Goal: Information Seeking & Learning: Learn about a topic

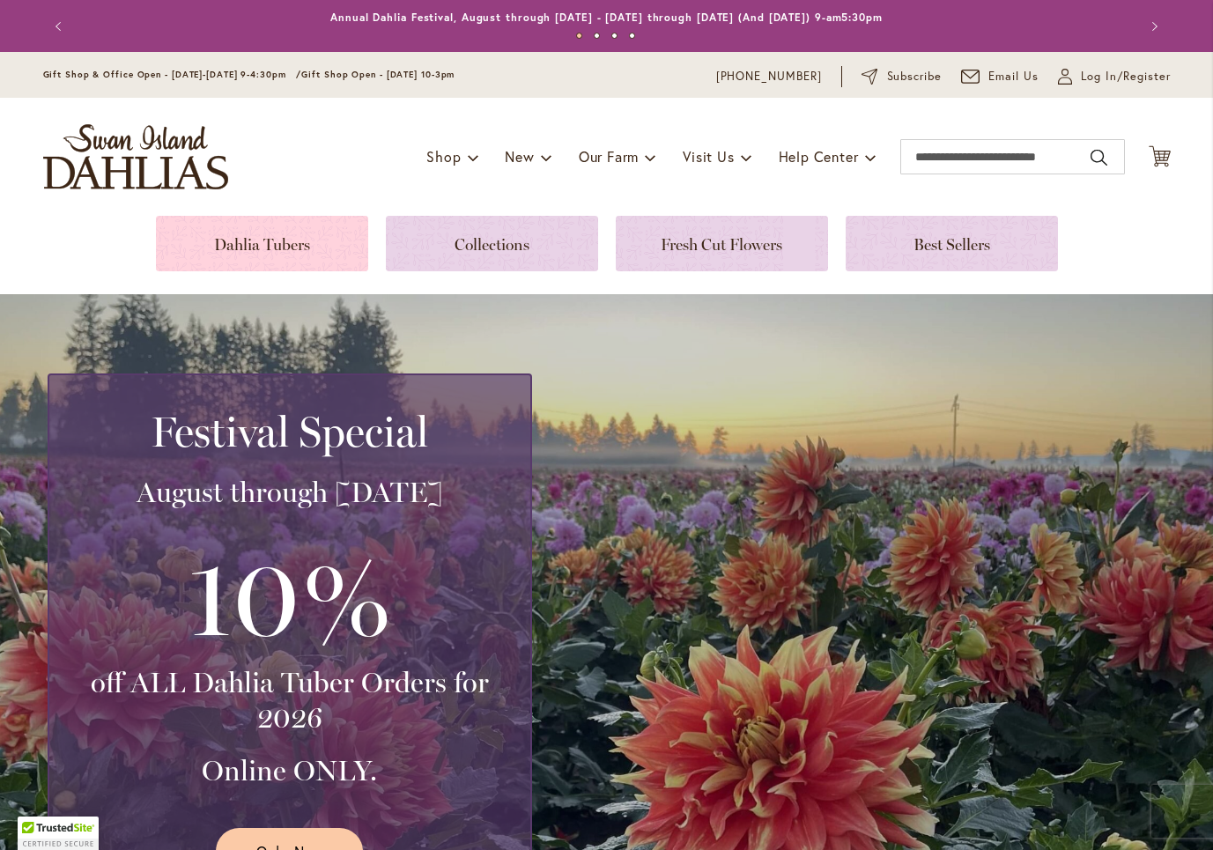
click at [272, 235] on link at bounding box center [262, 244] width 212 height 56
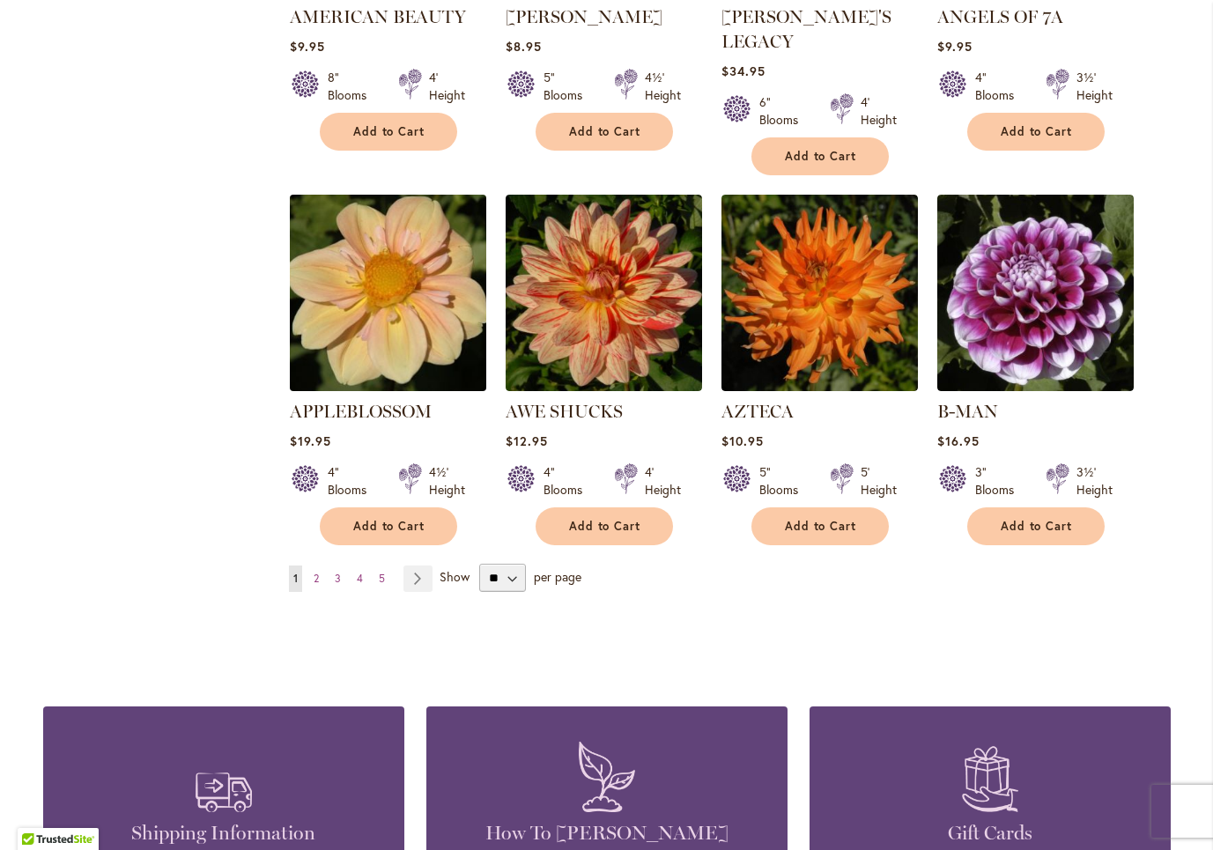
scroll to position [1390, 0]
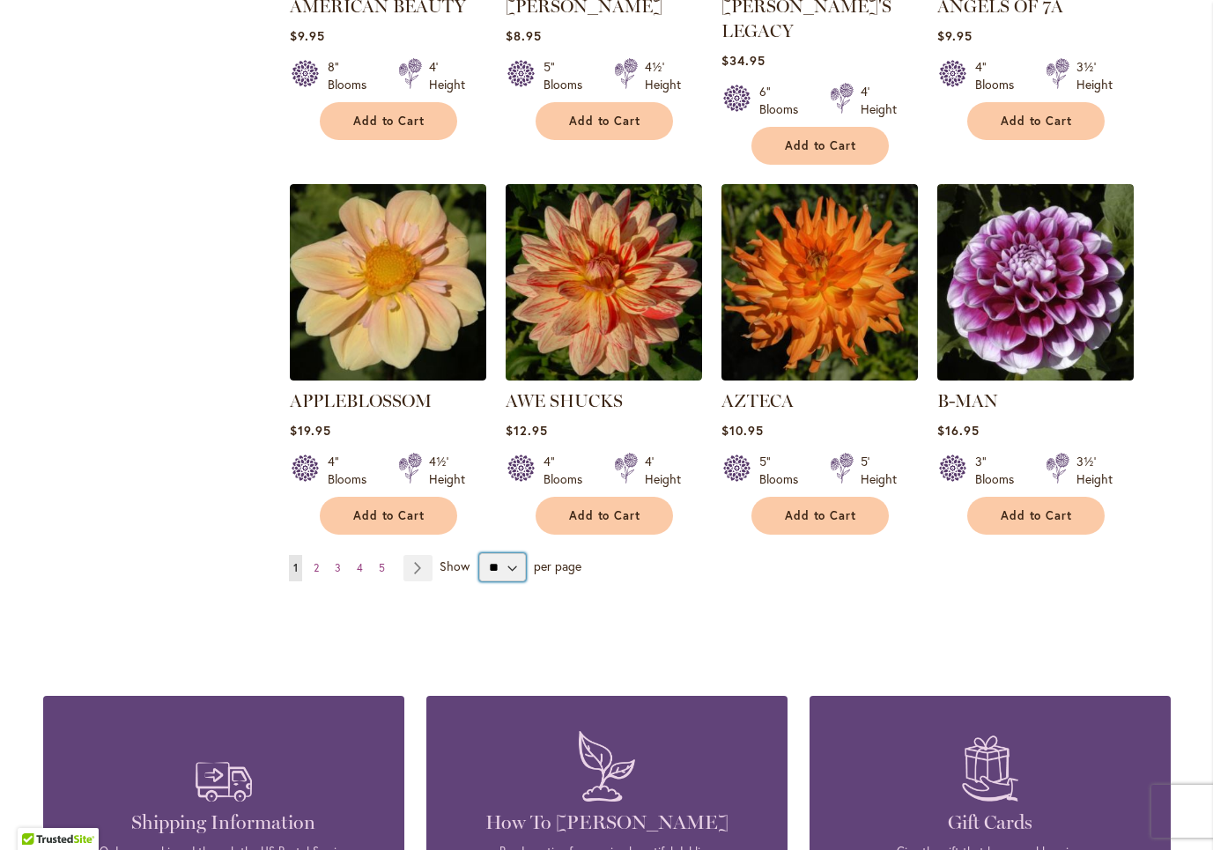
select select "**"
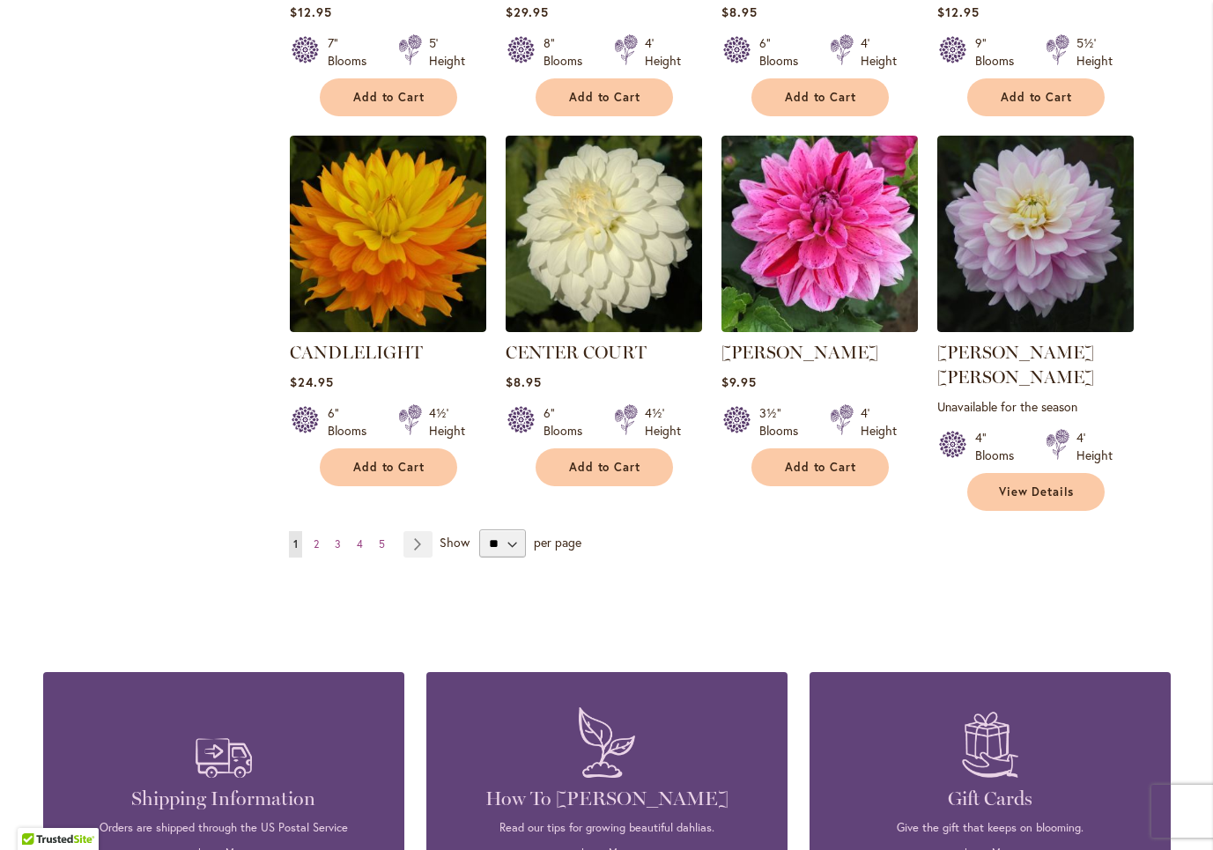
scroll to position [5931, 0]
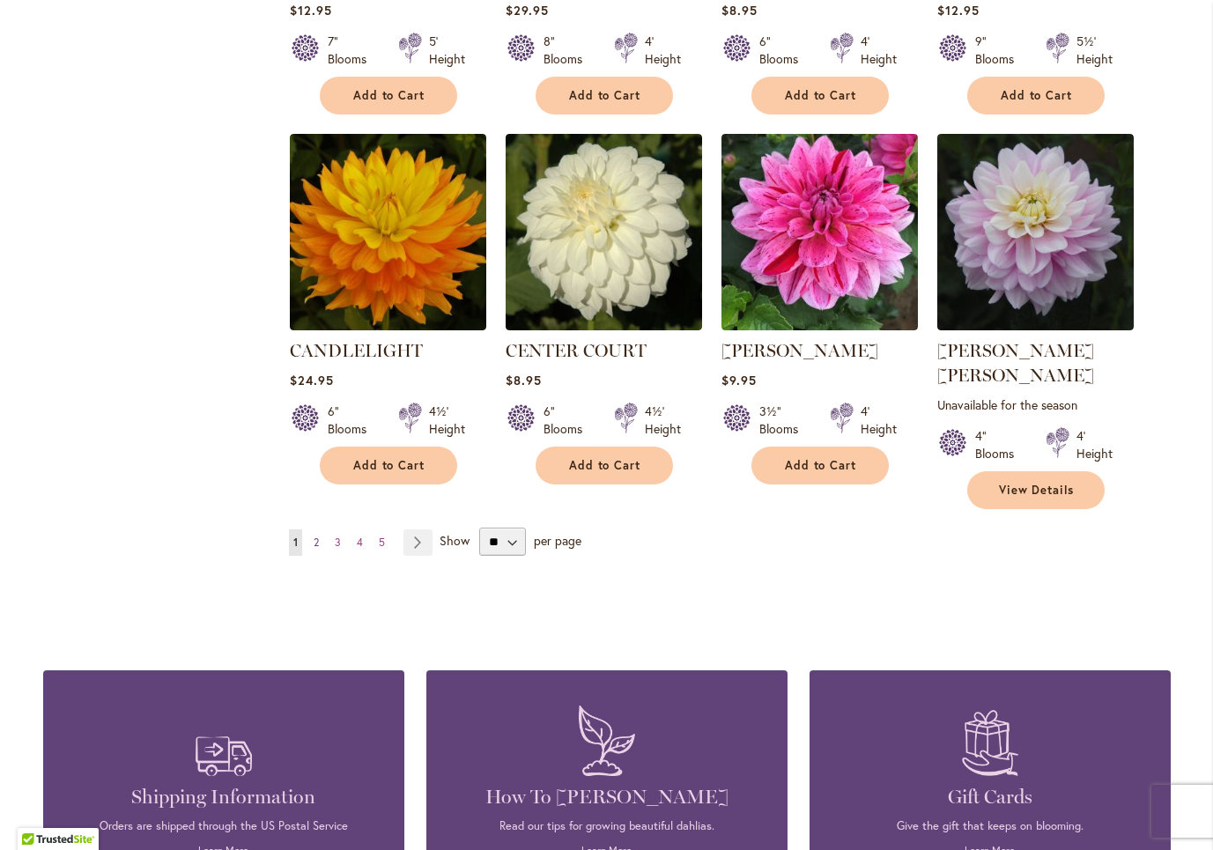
click at [315, 536] on span "2" at bounding box center [316, 542] width 5 height 13
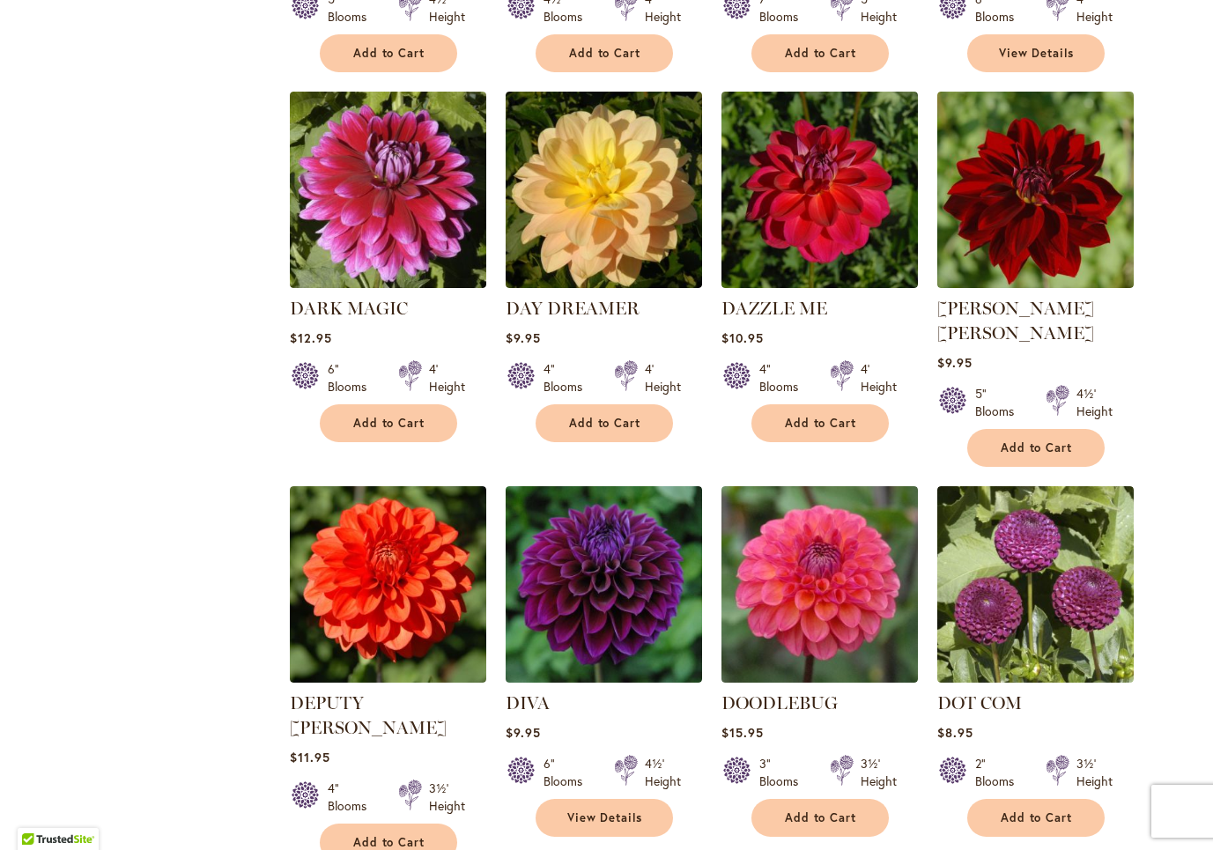
scroll to position [3451, 0]
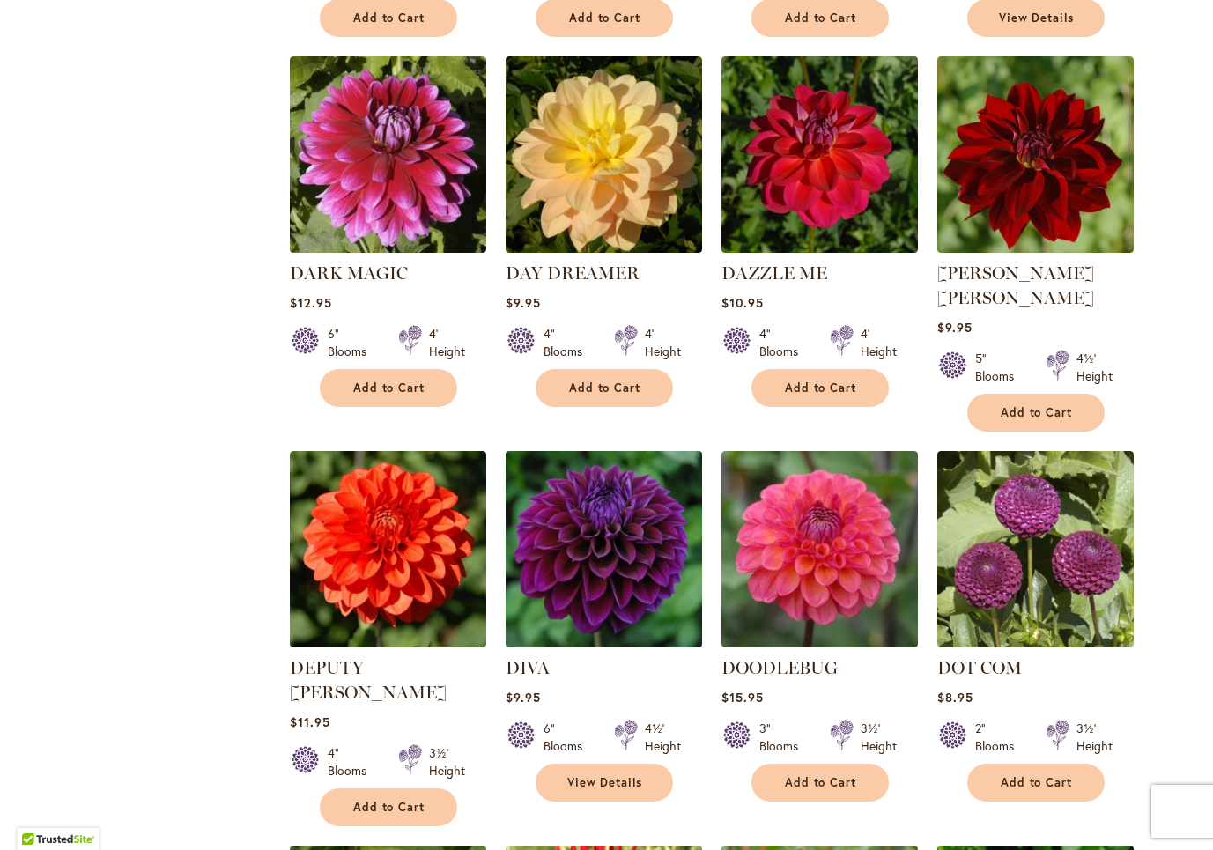
click at [554, 447] on img at bounding box center [604, 550] width 206 height 206
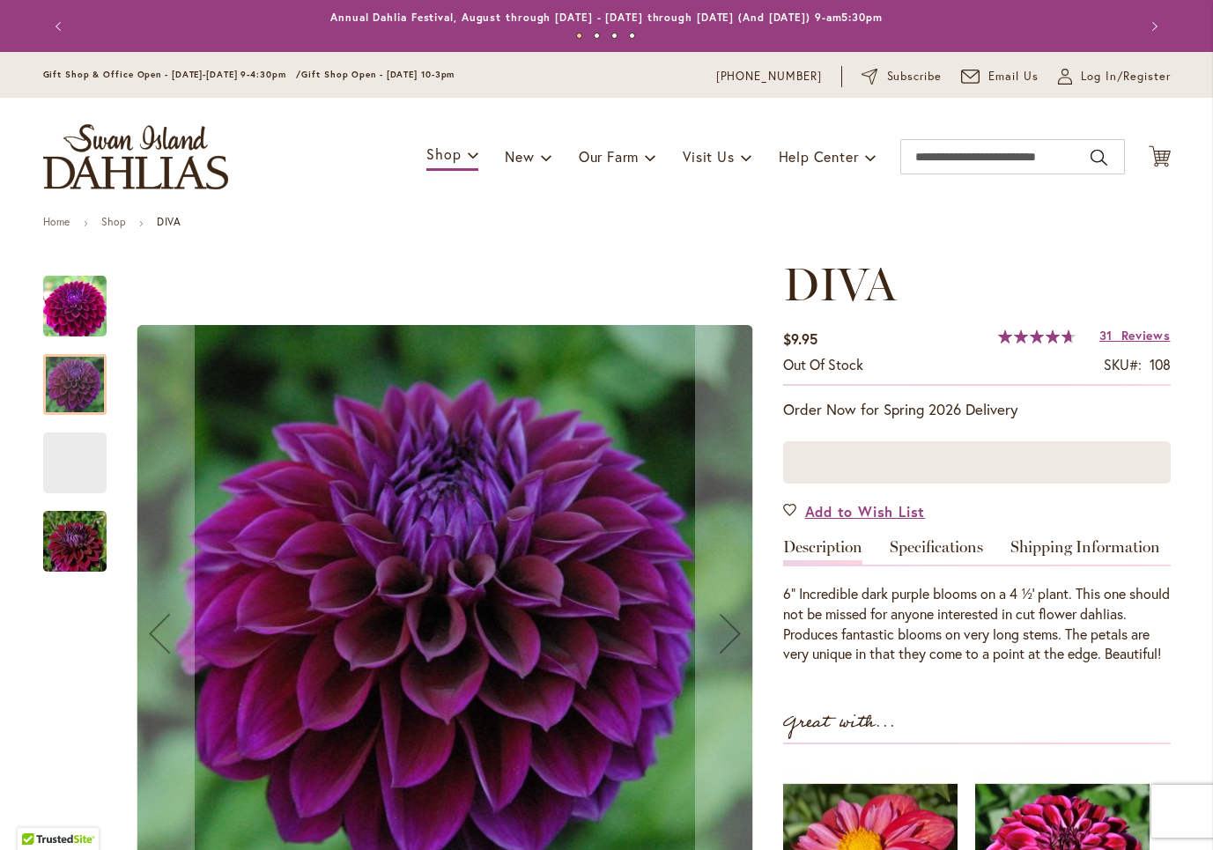
scroll to position [477, 0]
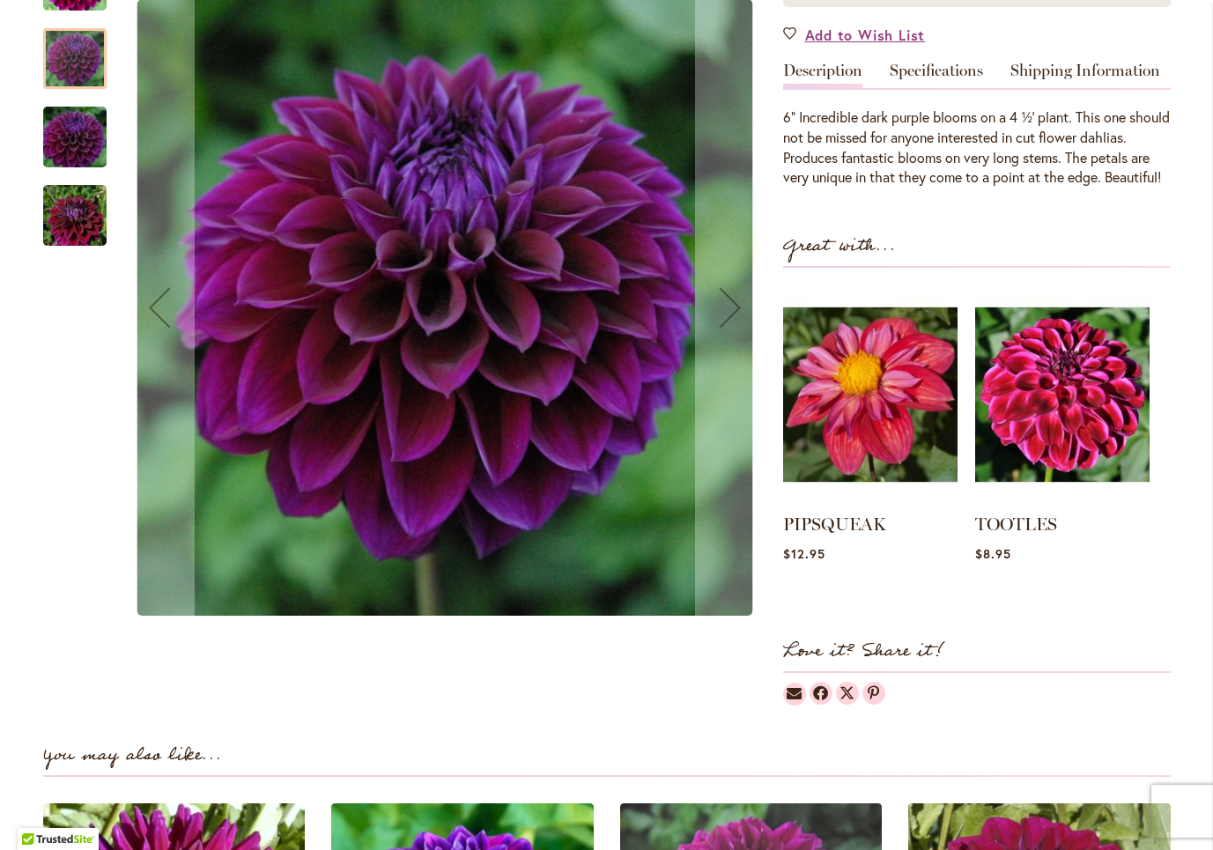
click at [62, 228] on img "Diva" at bounding box center [74, 215] width 127 height 85
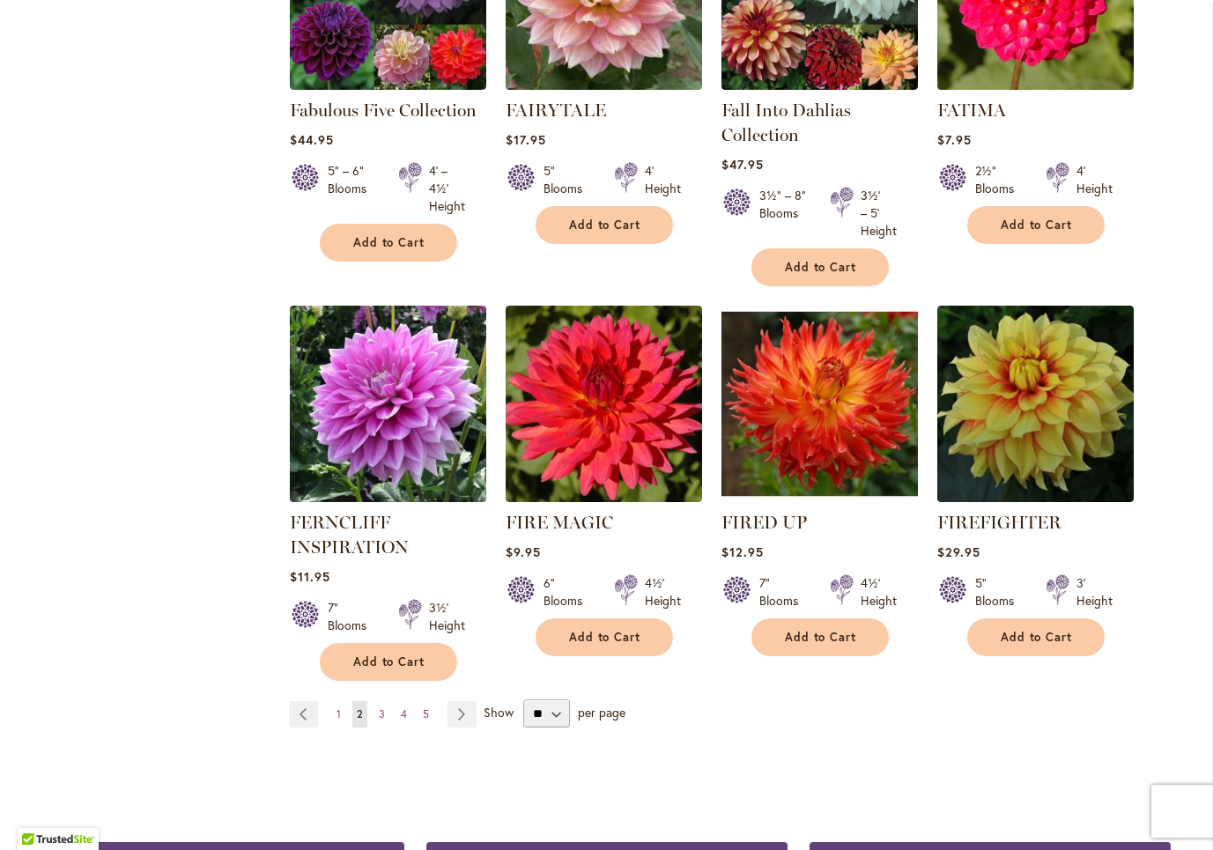
scroll to position [5916, 0]
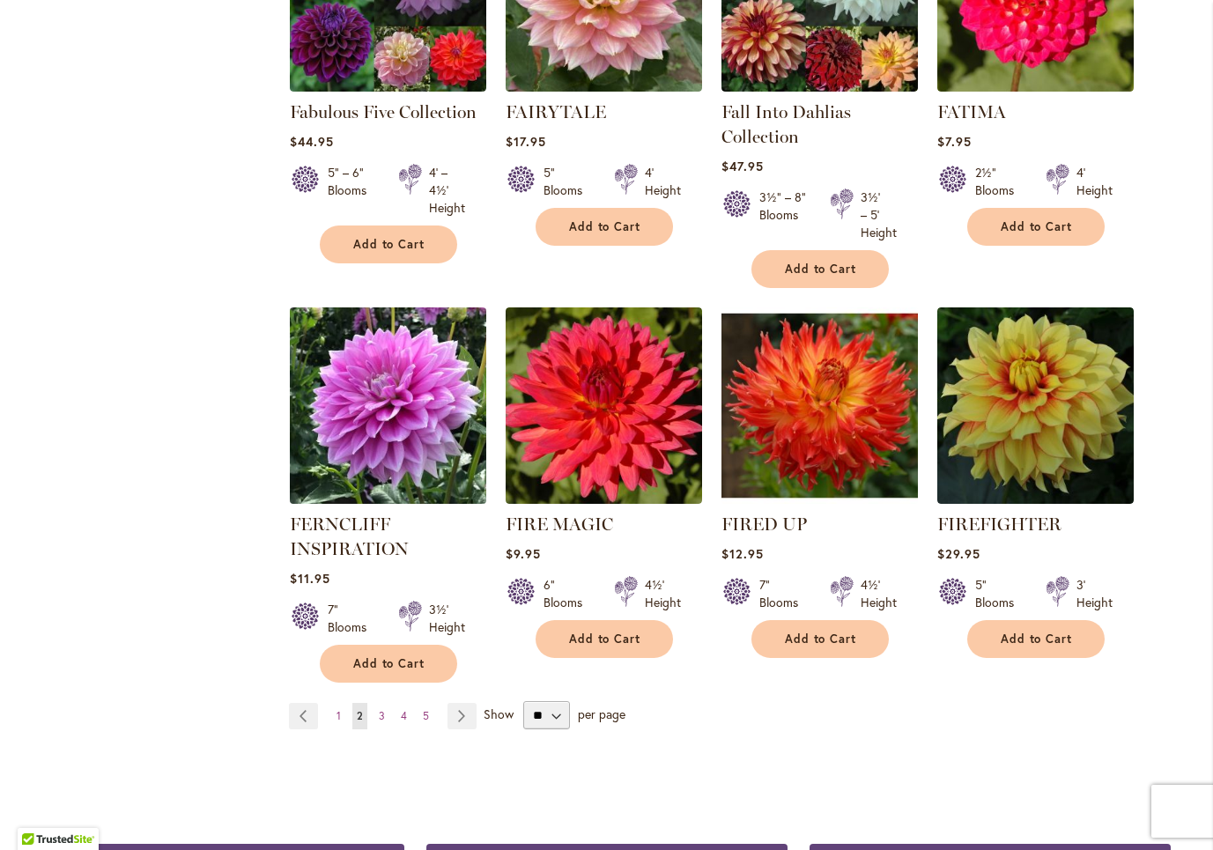
click at [379, 303] on img at bounding box center [388, 406] width 206 height 206
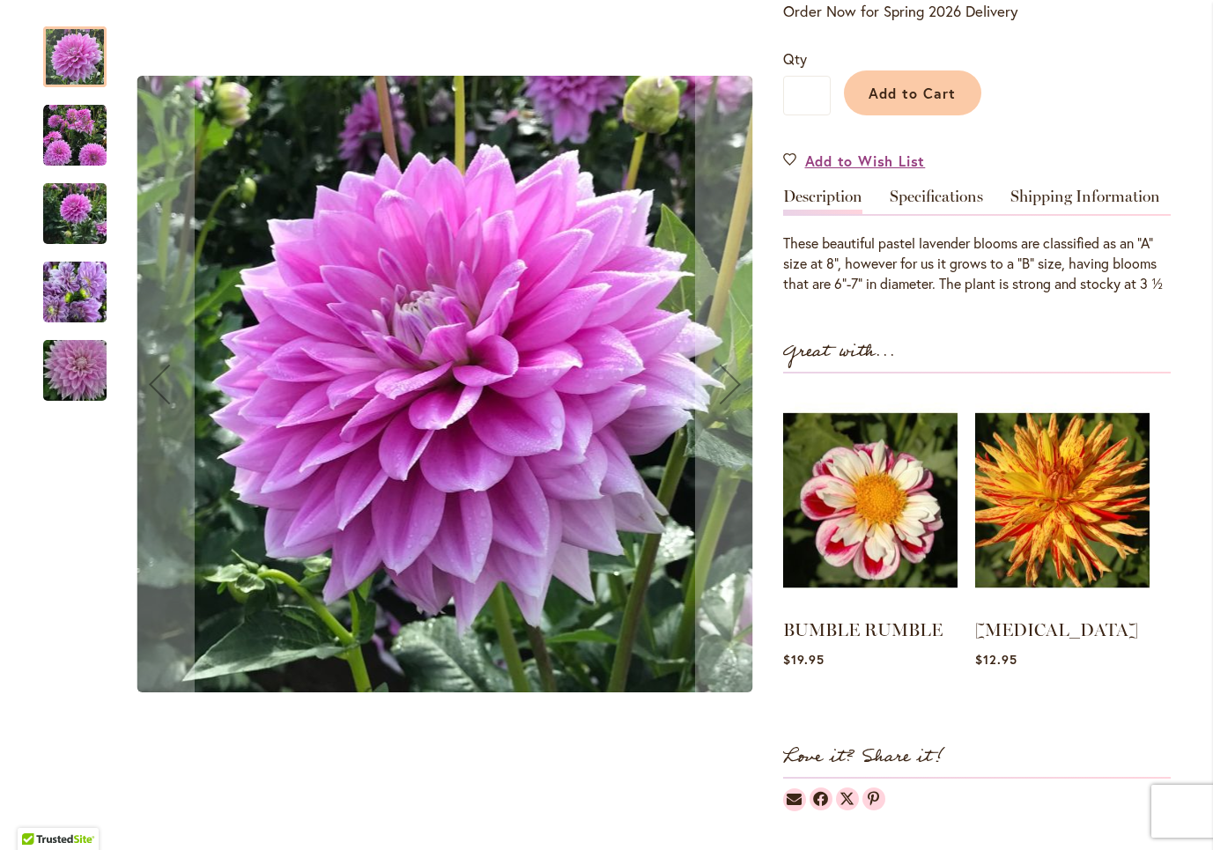
scroll to position [456, 0]
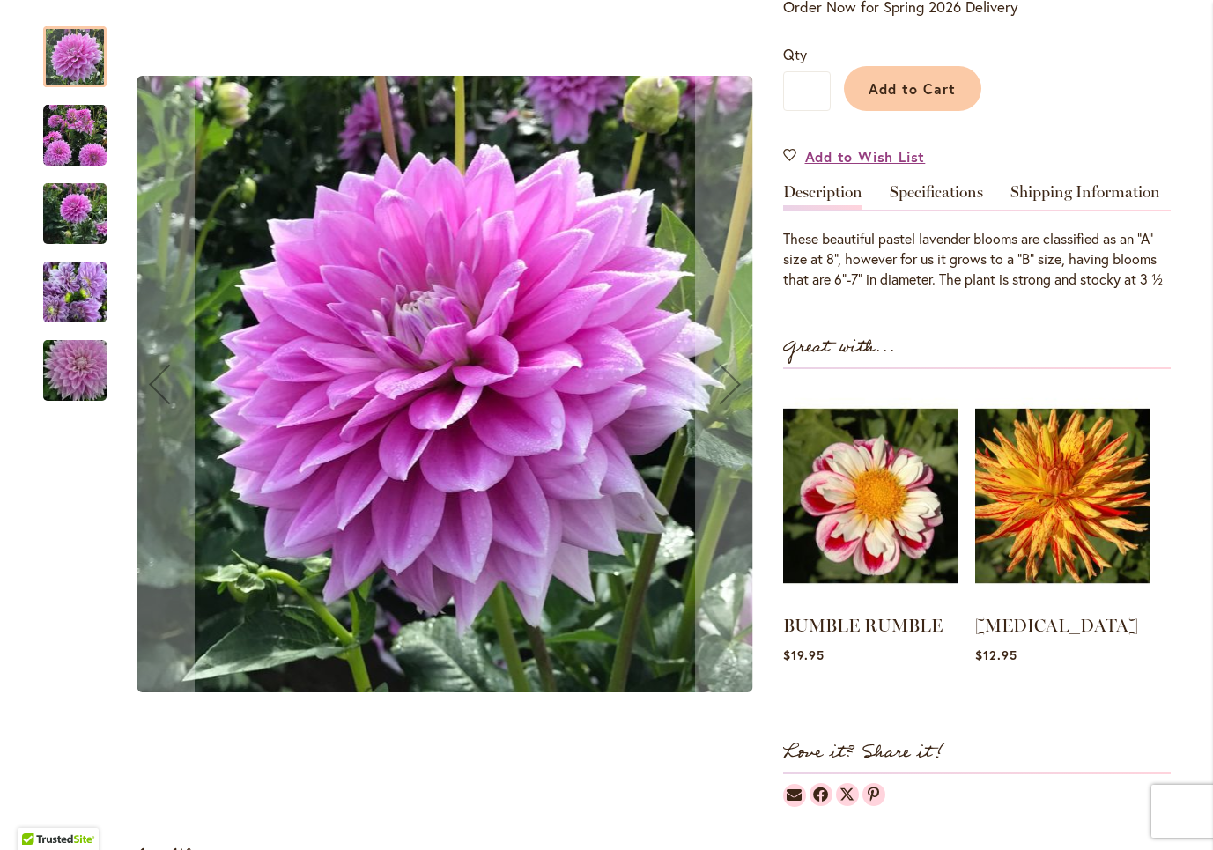
click at [80, 215] on img "Ferncliff Inspiration" at bounding box center [74, 214] width 63 height 85
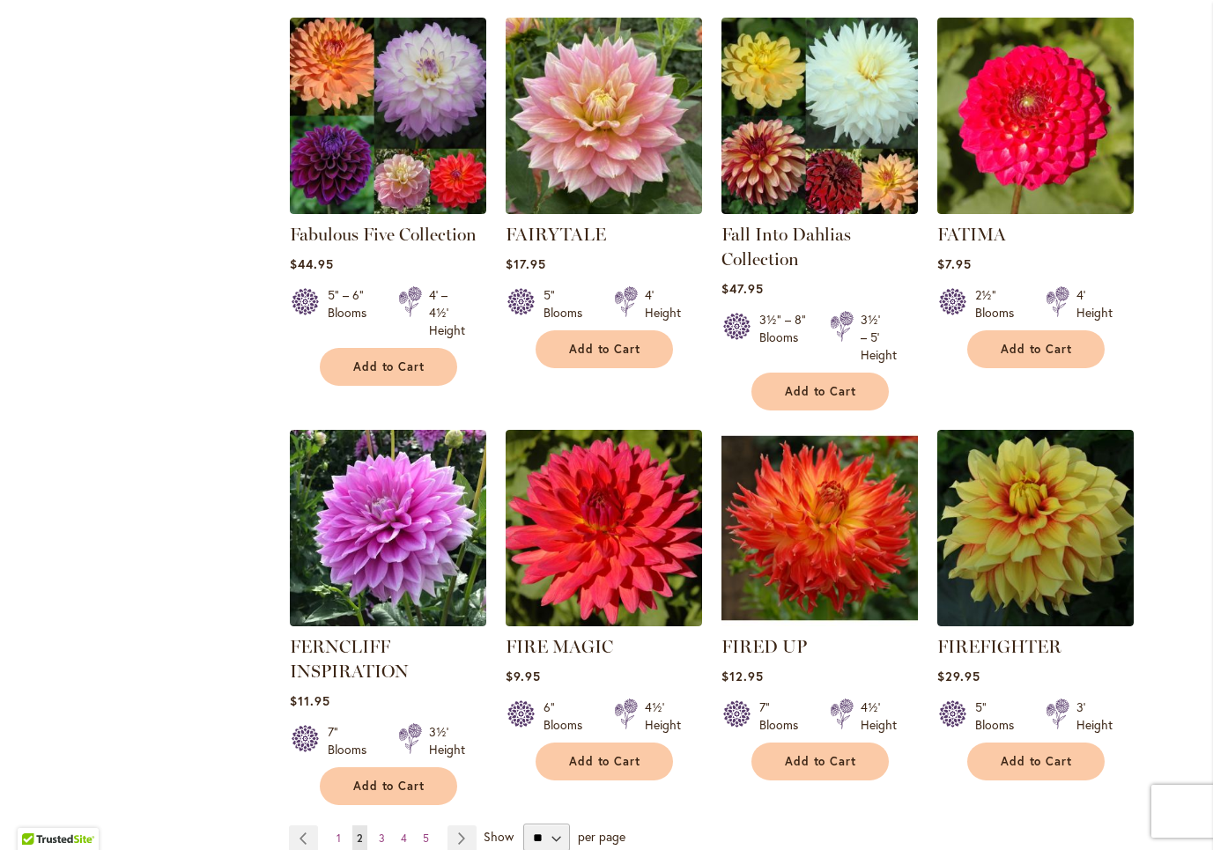
scroll to position [5795, 0]
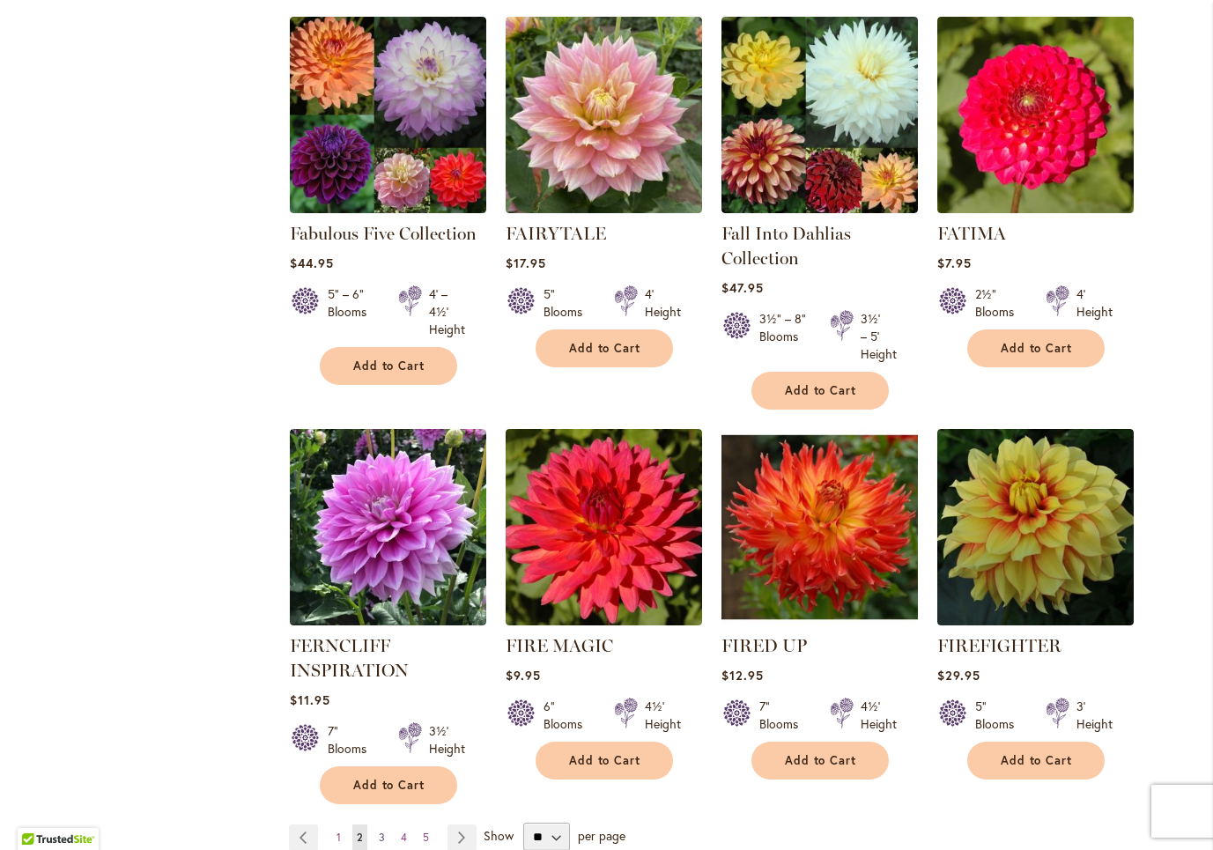
click at [382, 831] on span "3" at bounding box center [382, 837] width 6 height 13
